Goal: Task Accomplishment & Management: Use online tool/utility

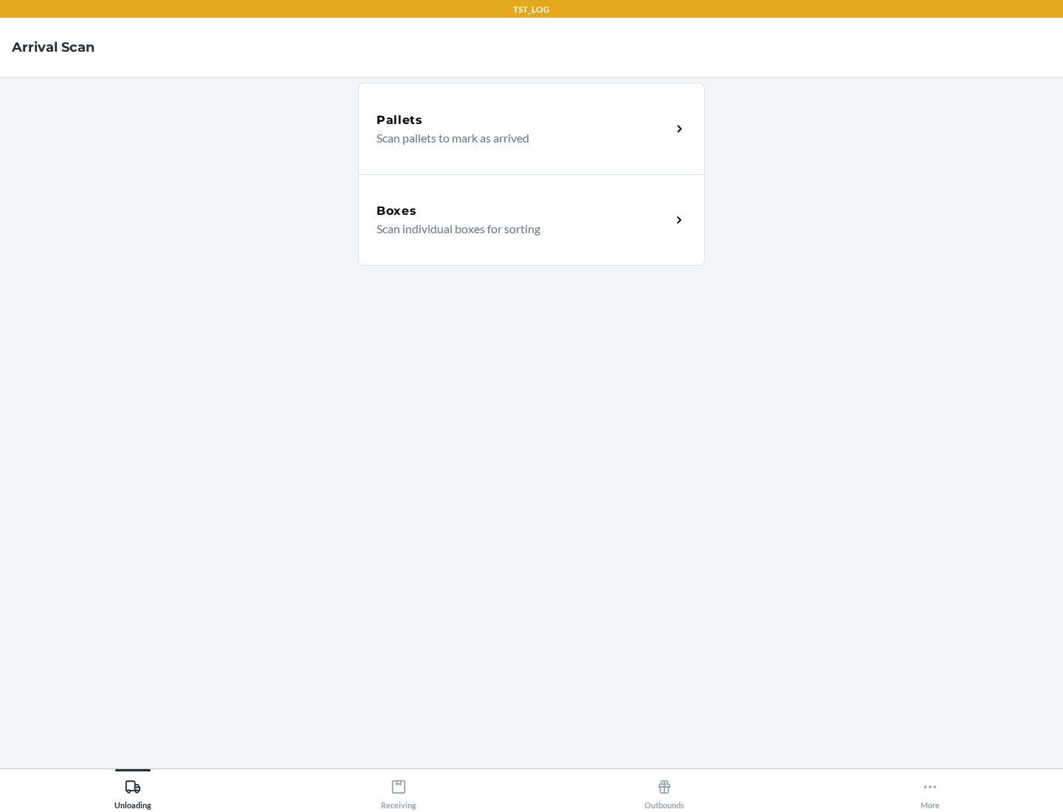
click at [523, 211] on div "Boxes" at bounding box center [524, 211] width 295 height 18
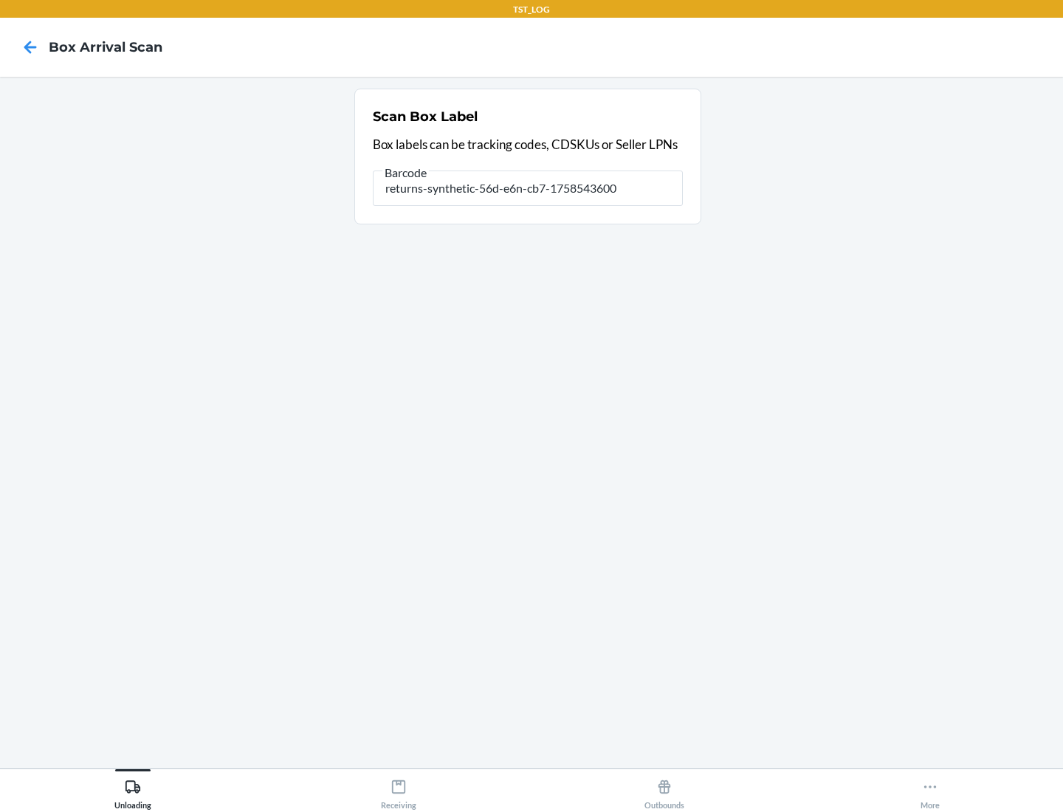
type input "returns-synthetic-56d-e6n-cb7-1758543600"
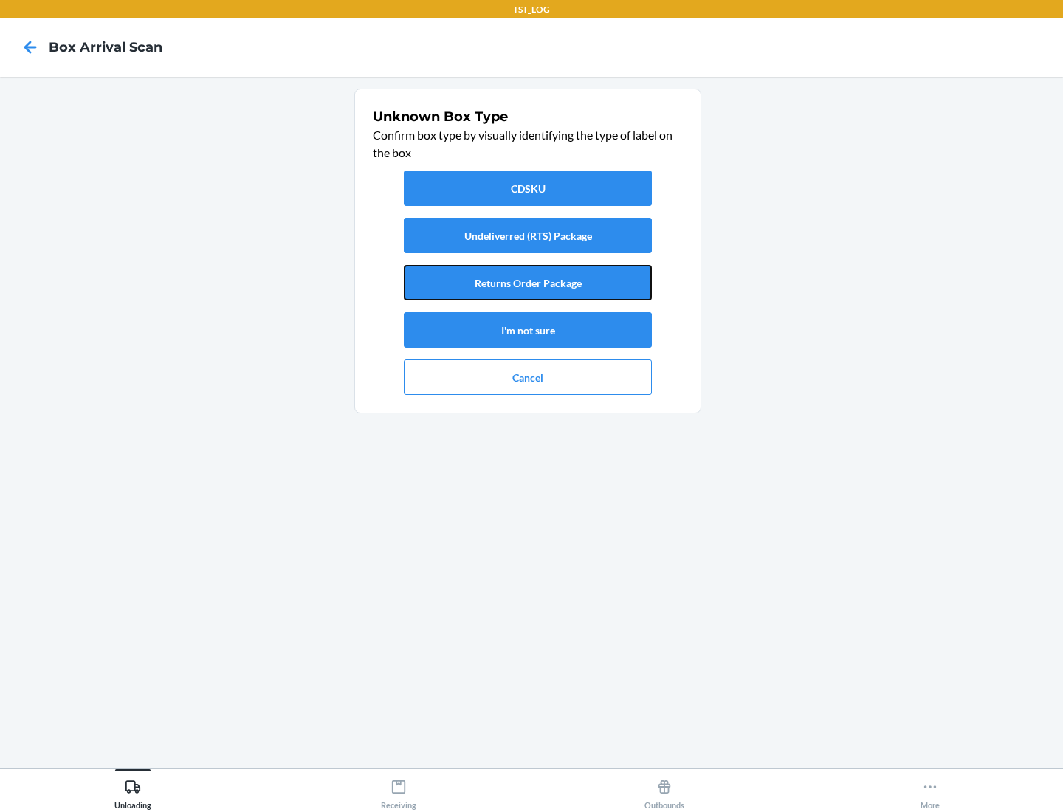
click at [528, 283] on button "Returns Order Package" at bounding box center [528, 282] width 248 height 35
